Goal: Find specific page/section: Locate a particular part of the current website

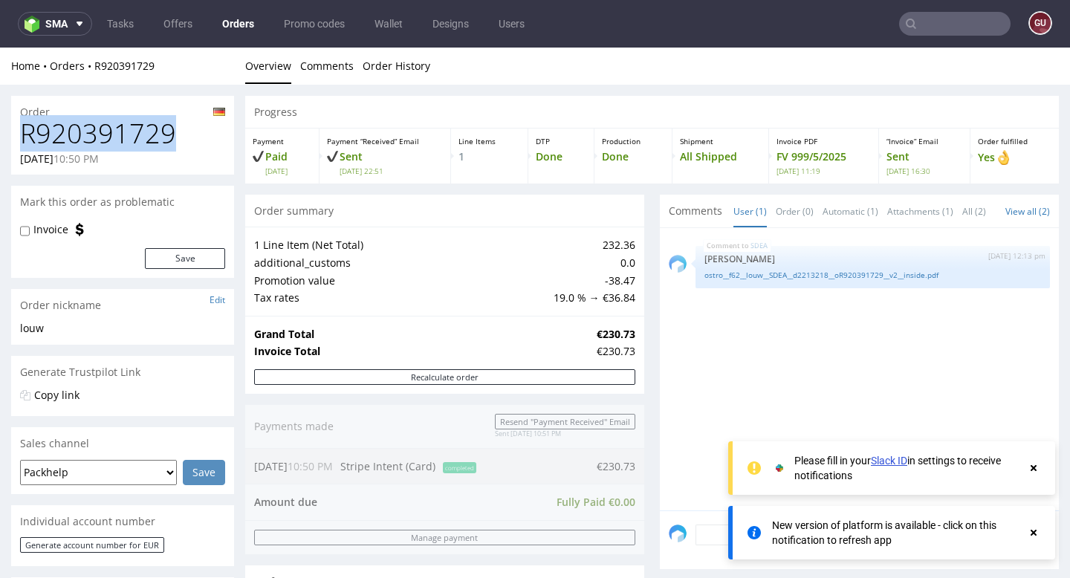
drag, startPoint x: 19, startPoint y: 134, endPoint x: 184, endPoint y: 141, distance: 165.2
click at [184, 141] on h1 "R920391729" at bounding box center [122, 134] width 205 height 30
copy h1 "R920391729"
click at [198, 143] on h1 "R920391729" at bounding box center [122, 134] width 205 height 30
click at [1032, 470] on use at bounding box center [1034, 468] width 6 height 6
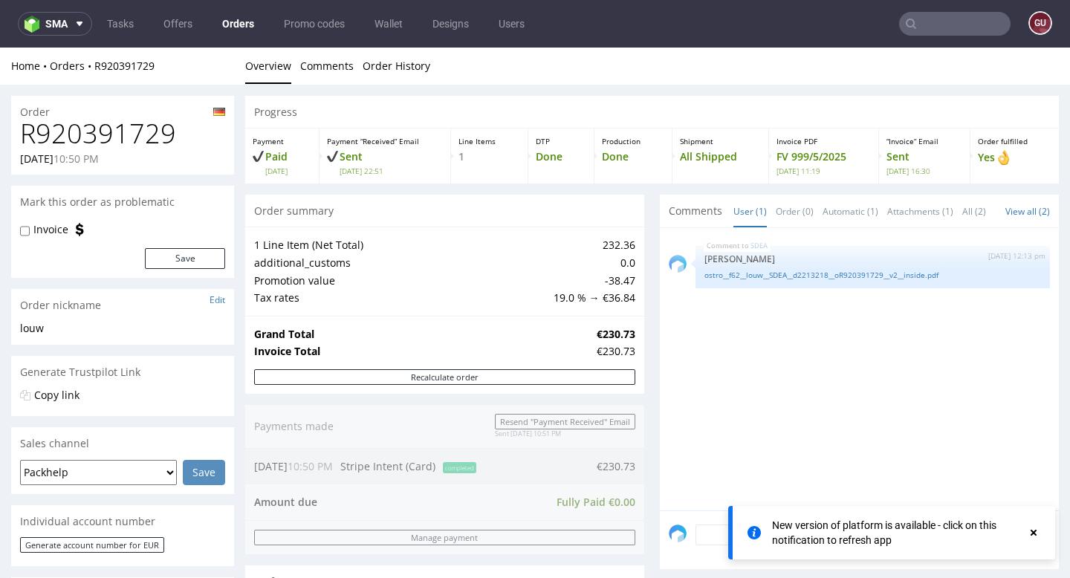
click at [1036, 537] on icon at bounding box center [1033, 533] width 13 height 12
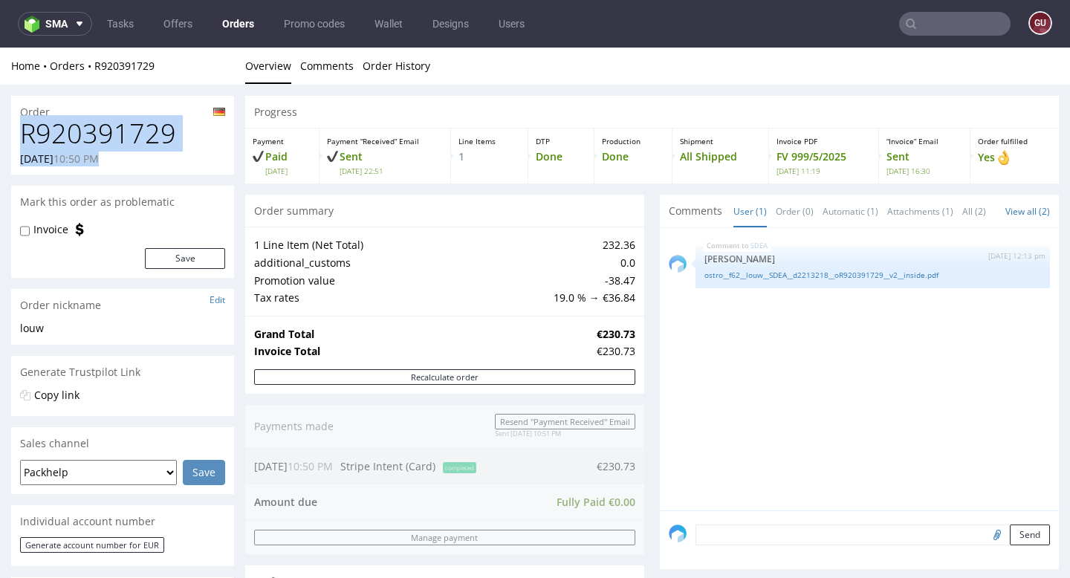
drag, startPoint x: 19, startPoint y: 135, endPoint x: 190, endPoint y: 156, distance: 171.5
click at [190, 156] on div "R920391729 11.05.2025 10:50 PM" at bounding box center [122, 147] width 223 height 56
click at [178, 143] on h1 "R920391729" at bounding box center [122, 134] width 205 height 30
drag, startPoint x: 18, startPoint y: 137, endPoint x: 184, endPoint y: 138, distance: 166.5
click at [184, 138] on div "R920391729 11.05.2025 10:50 PM" at bounding box center [122, 147] width 223 height 56
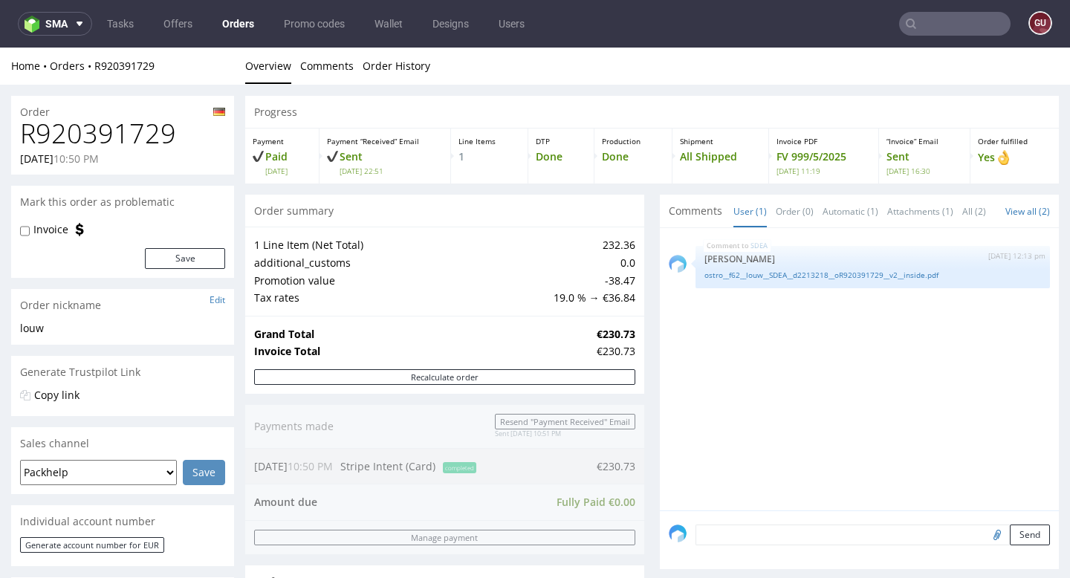
click at [161, 133] on h1 "R920391729" at bounding box center [122, 134] width 205 height 30
copy h1 "R920391729"
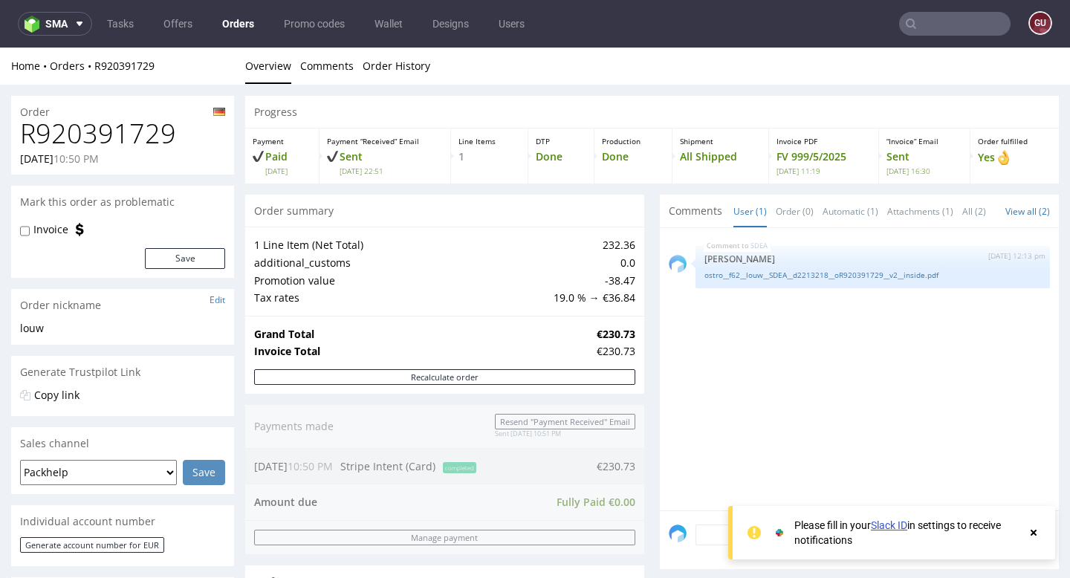
click at [1036, 536] on icon at bounding box center [1033, 533] width 13 height 12
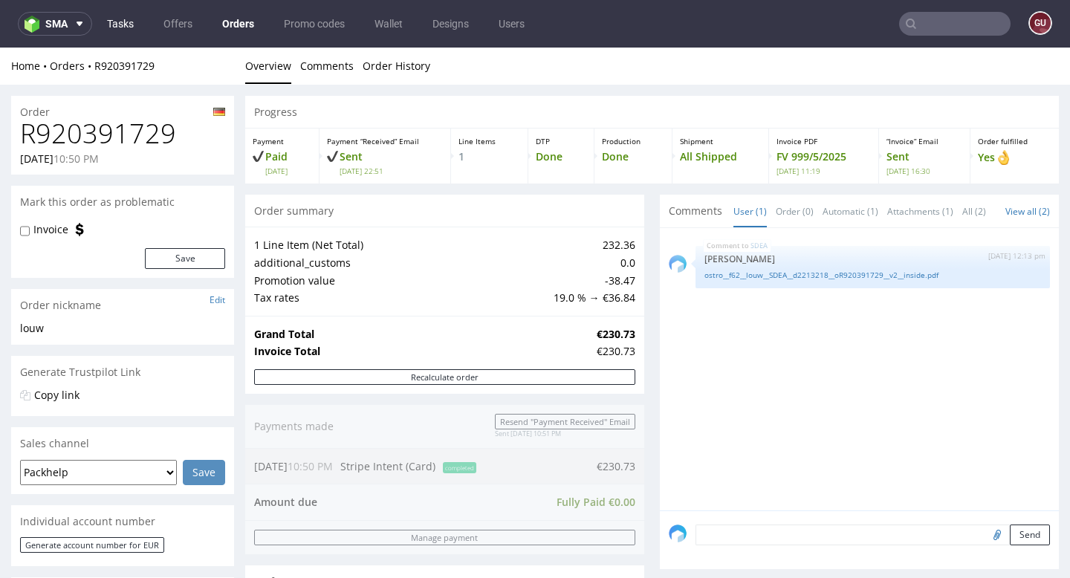
click at [123, 27] on link "Tasks" at bounding box center [120, 24] width 45 height 24
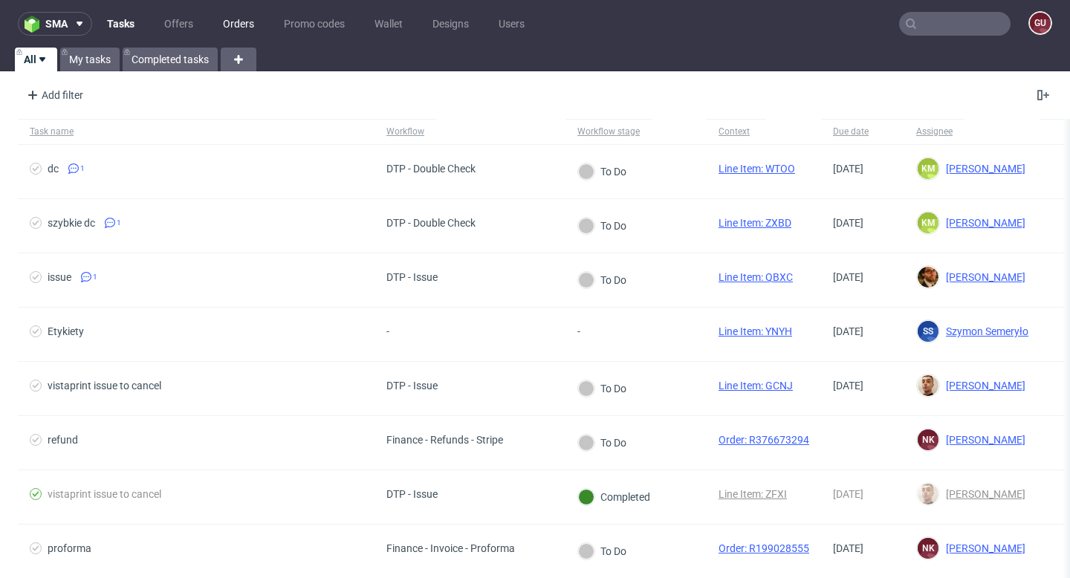
click at [242, 27] on link "Orders" at bounding box center [238, 24] width 49 height 24
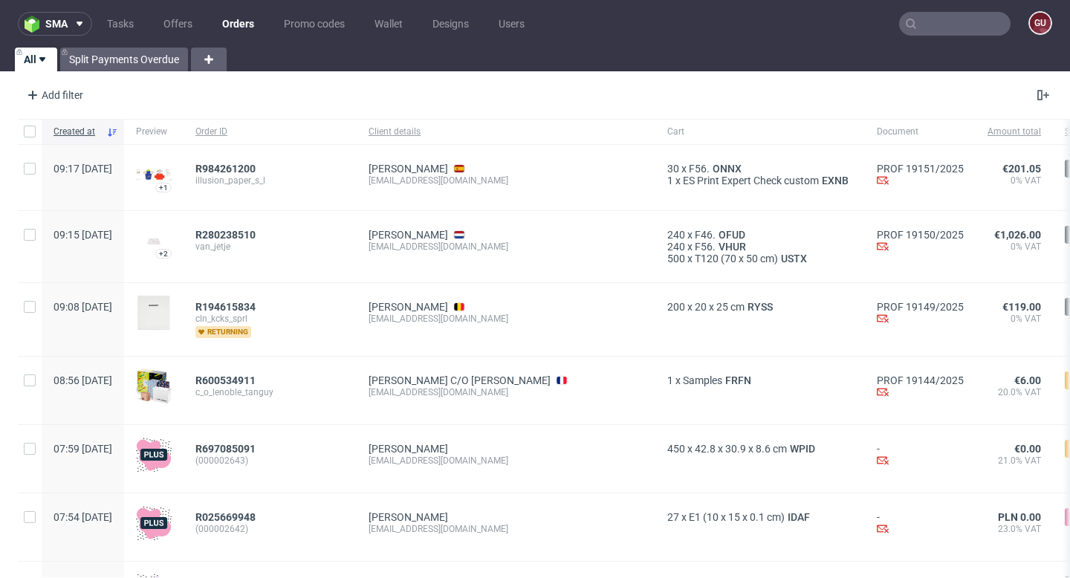
click at [969, 22] on input "text" at bounding box center [954, 24] width 111 height 24
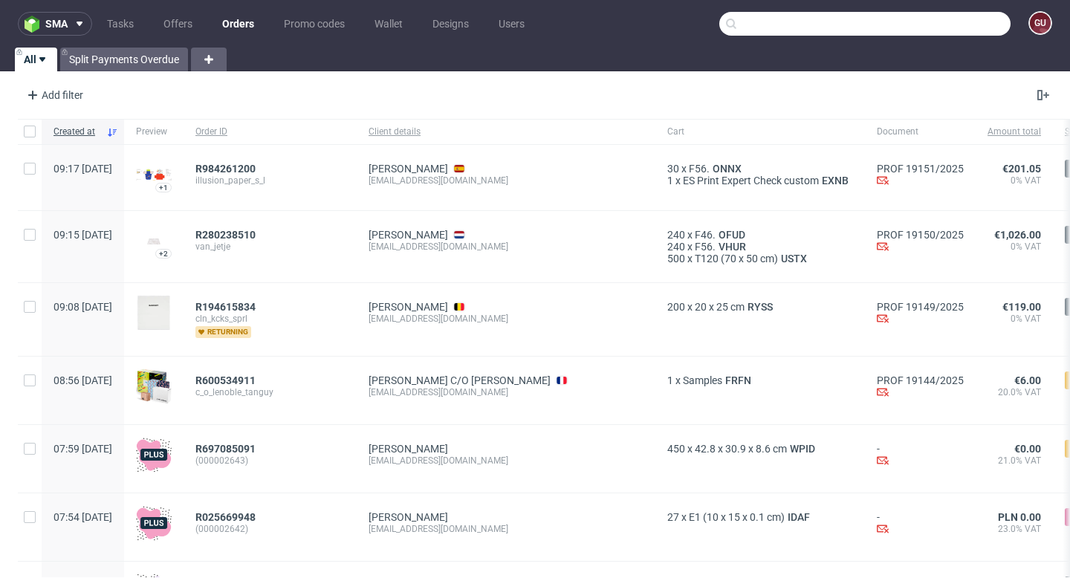
paste input "R154438997"
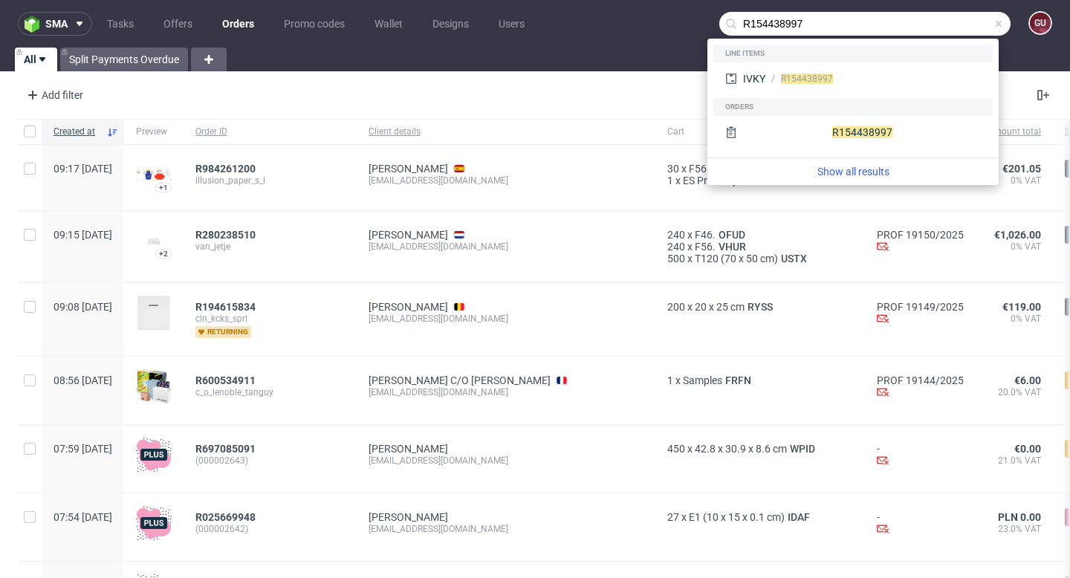
type input "R154438997"
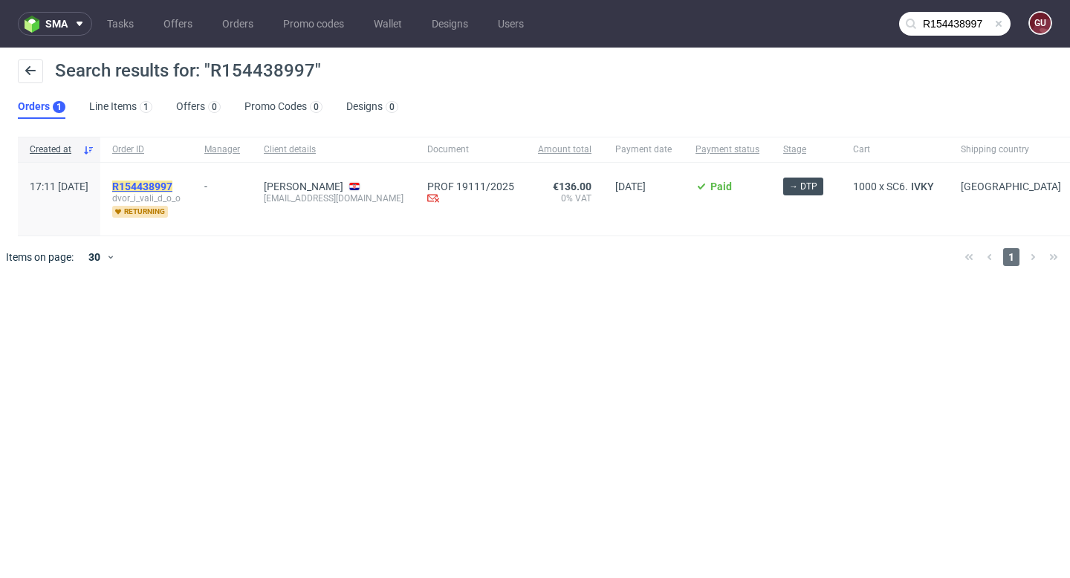
click at [172, 186] on mark "R154438997" at bounding box center [142, 187] width 60 height 12
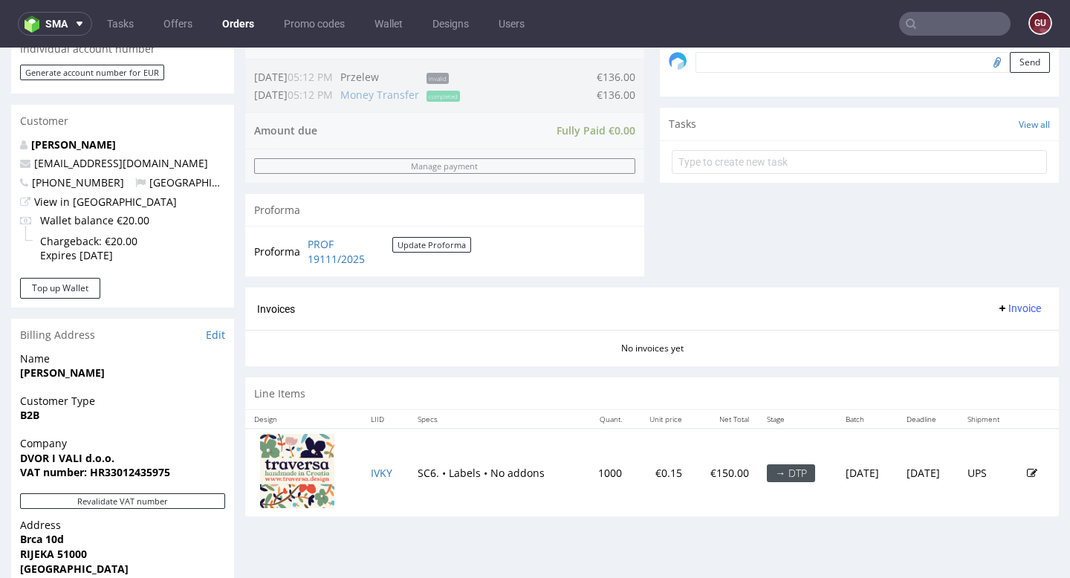
scroll to position [467, 0]
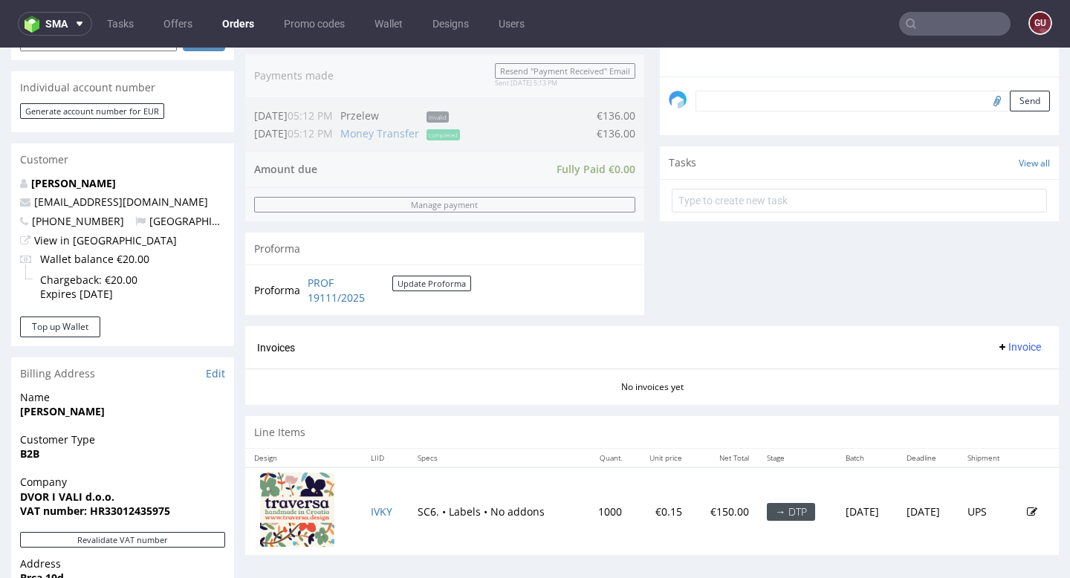
scroll to position [445, 0]
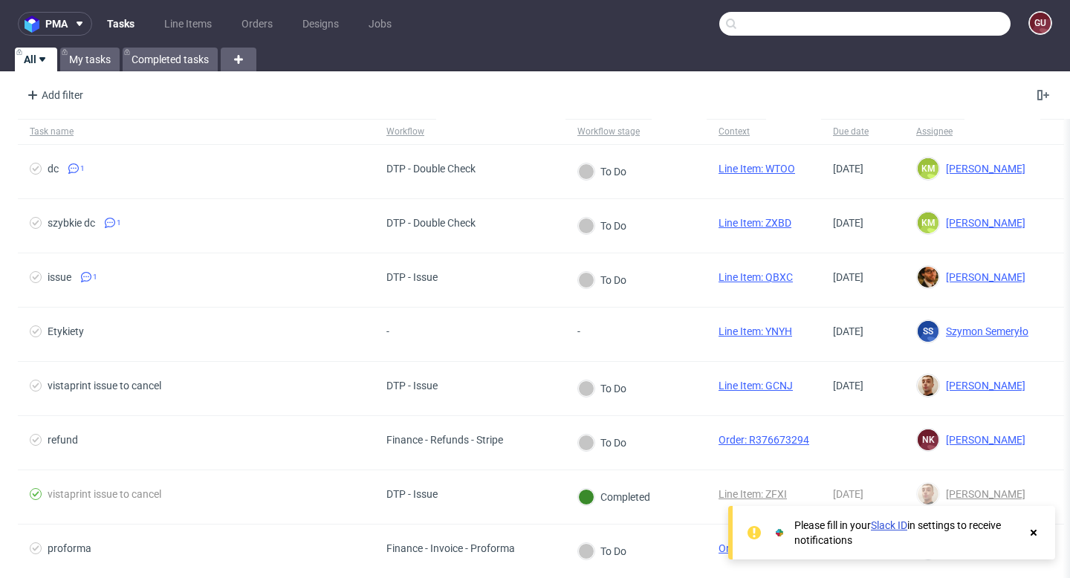
click at [916, 19] on input "text" at bounding box center [864, 24] width 291 height 24
paste input "R506802380"
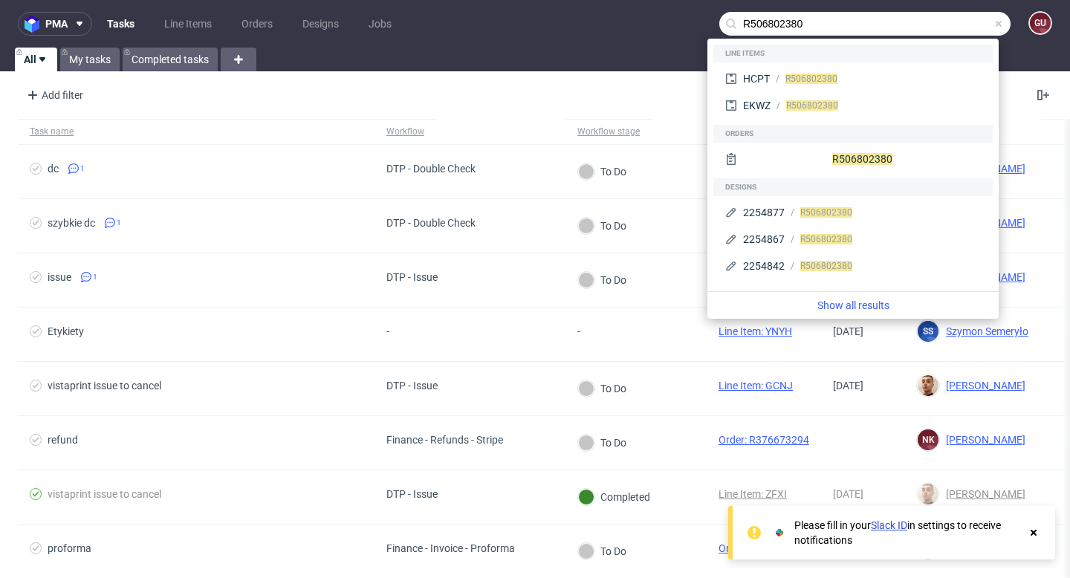
type input "R506802380"
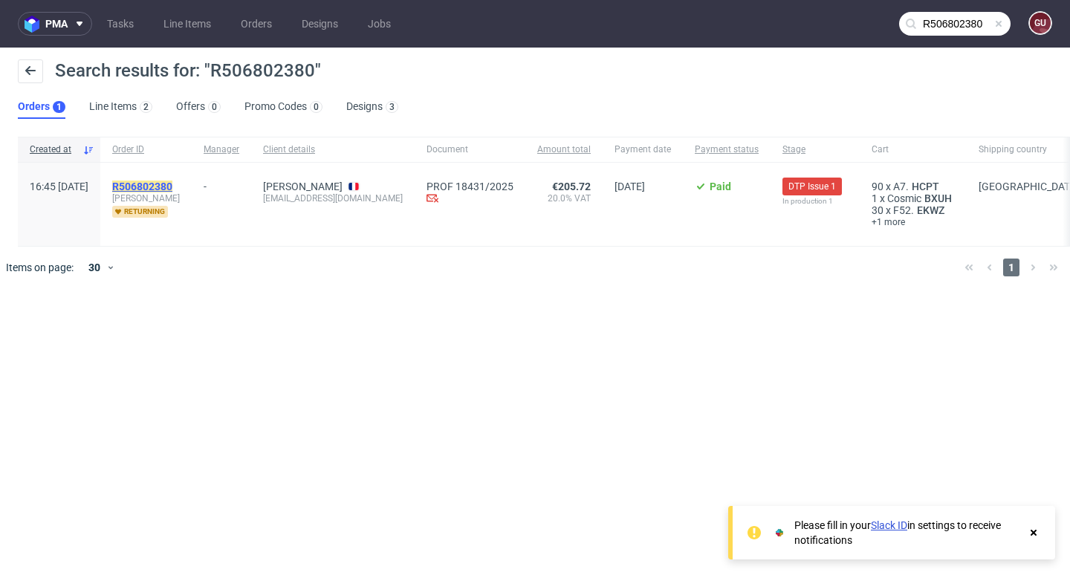
click at [172, 184] on mark "R506802380" at bounding box center [142, 187] width 60 height 12
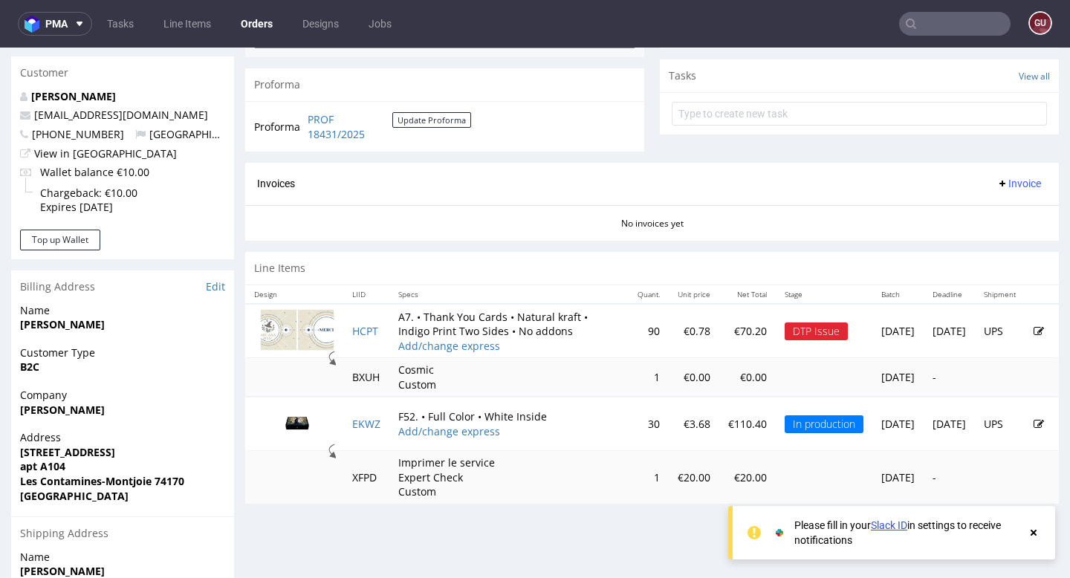
scroll to position [522, 0]
click at [1032, 536] on use at bounding box center [1034, 533] width 6 height 6
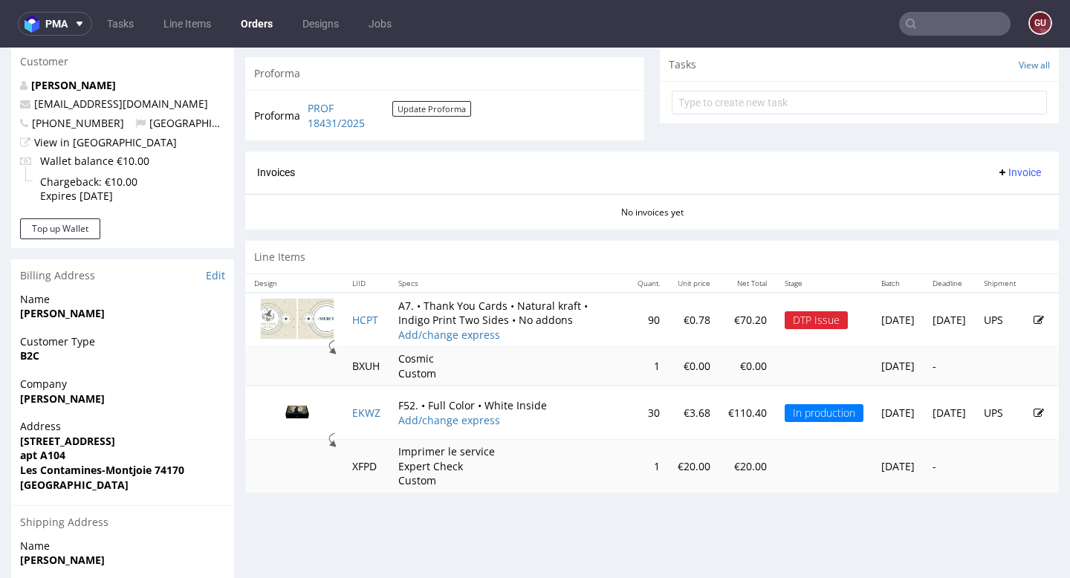
scroll to position [536, 0]
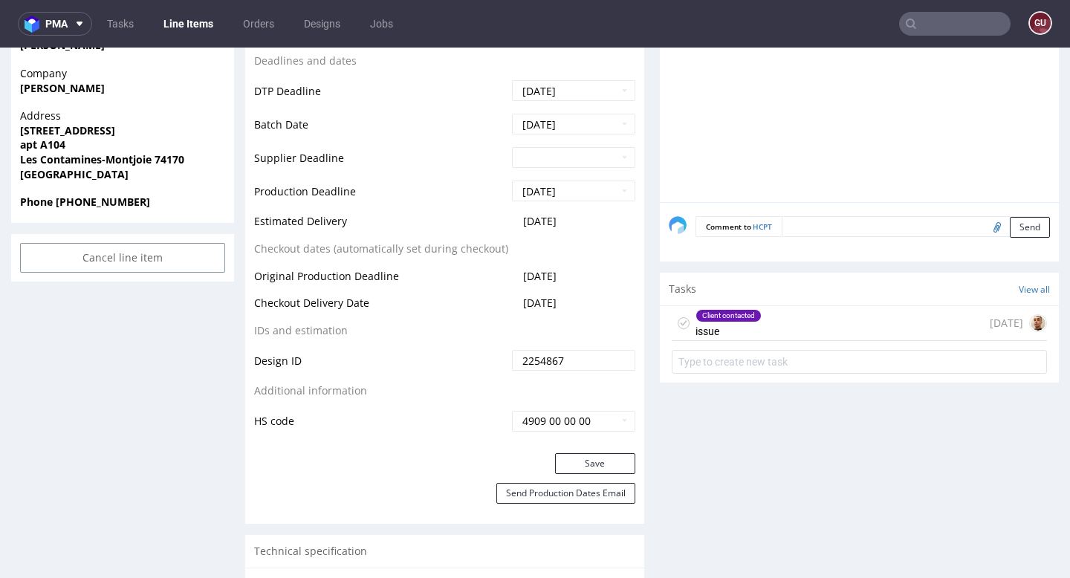
scroll to position [657, 0]
